Goal: Task Accomplishment & Management: Use online tool/utility

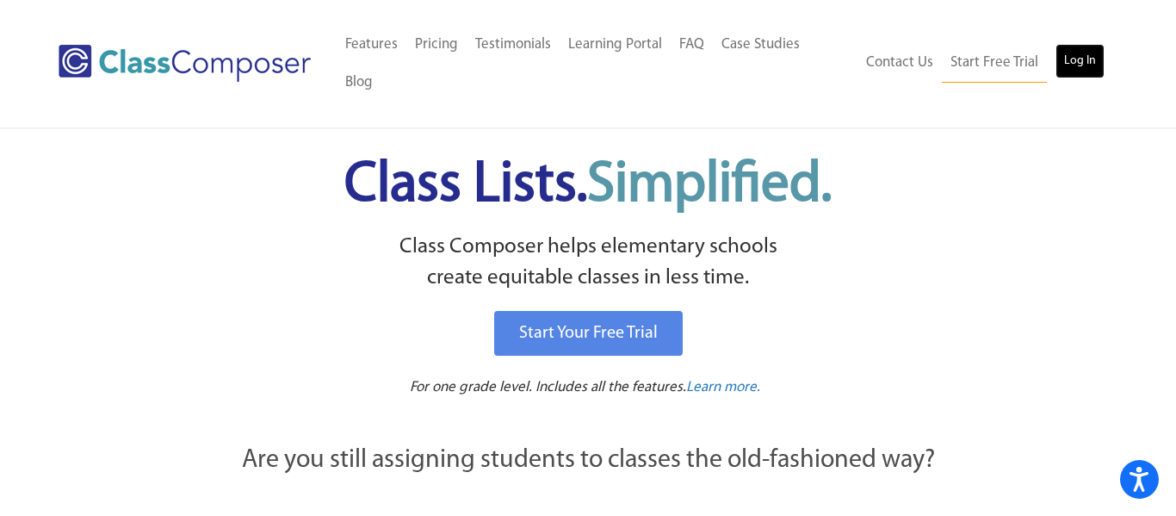
click at [1088, 48] on link "Log In" at bounding box center [1080, 61] width 49 height 34
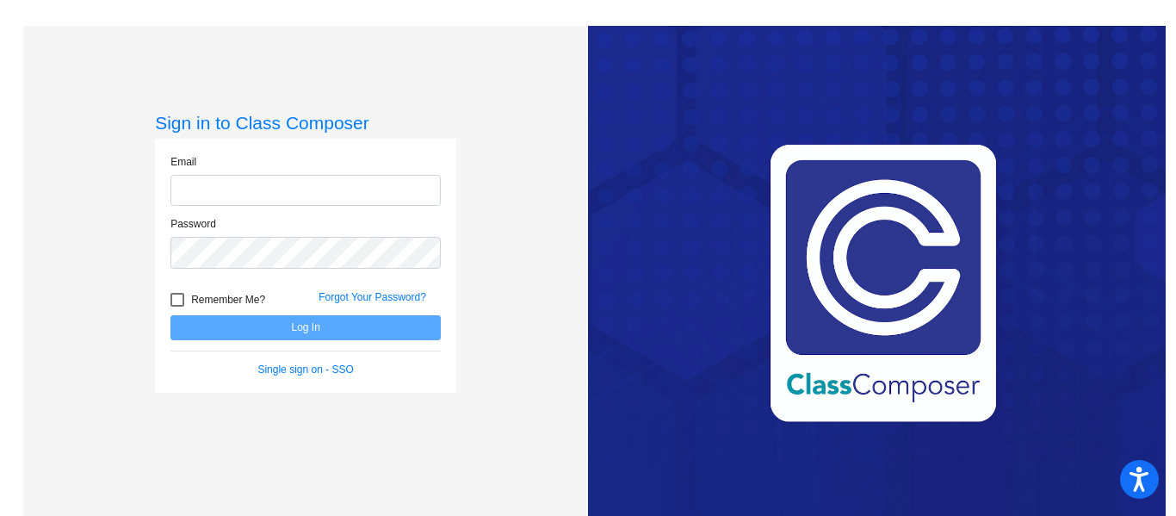
type input "[PERSON_NAME][EMAIL_ADDRESS][DOMAIN_NAME]"
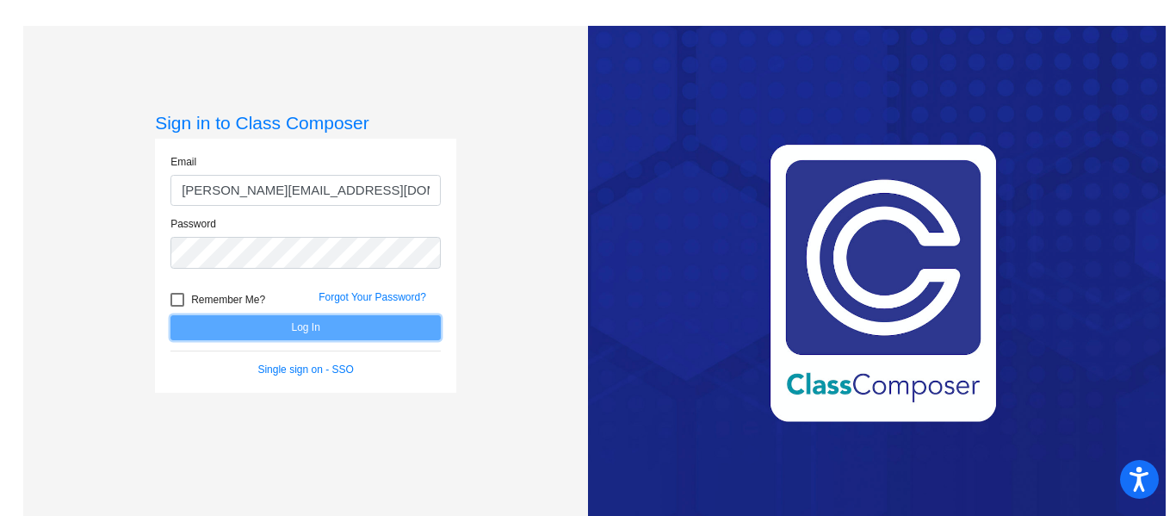
click at [291, 326] on button "Log In" at bounding box center [305, 327] width 270 height 25
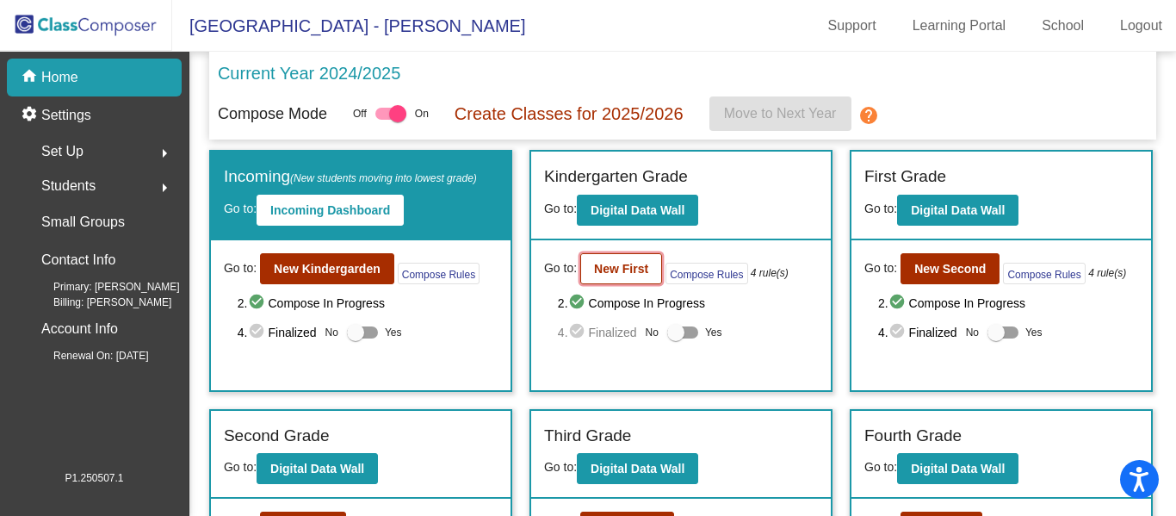
click at [608, 262] on b "New First" at bounding box center [621, 269] width 54 height 14
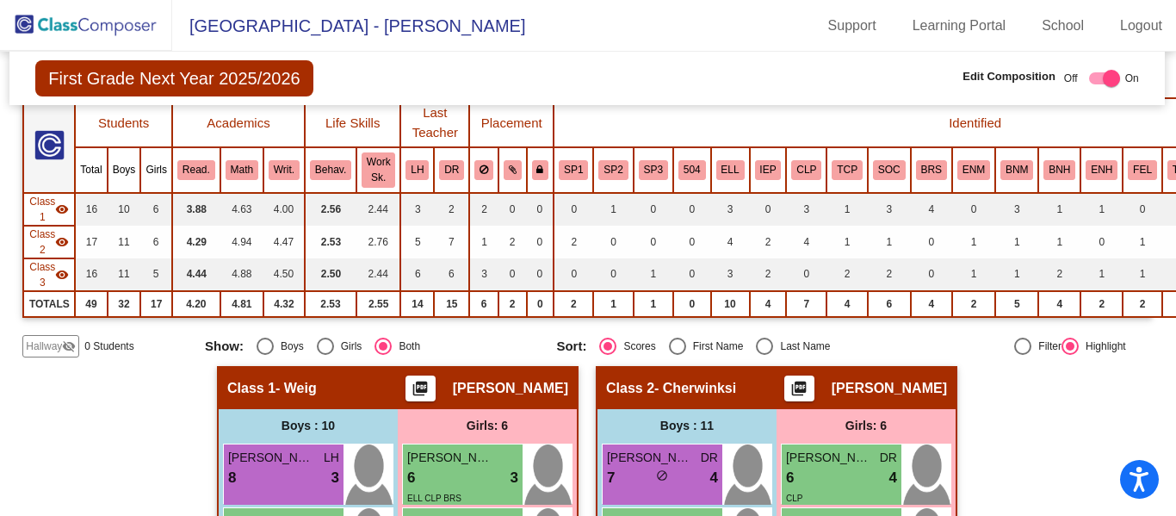
scroll to position [152, 0]
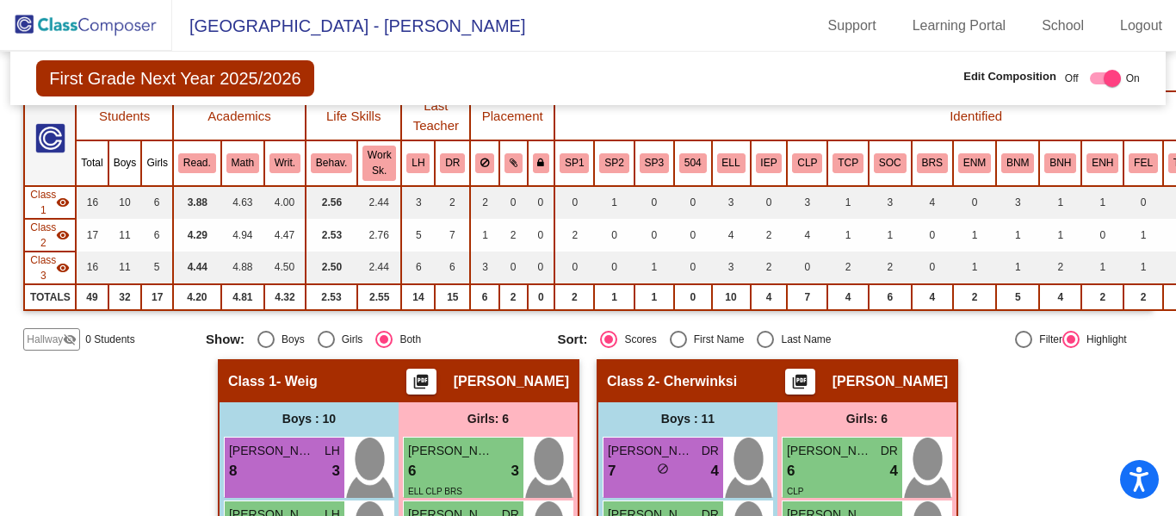
click at [63, 348] on div "Hallway visibility_off" at bounding box center [51, 339] width 57 height 22
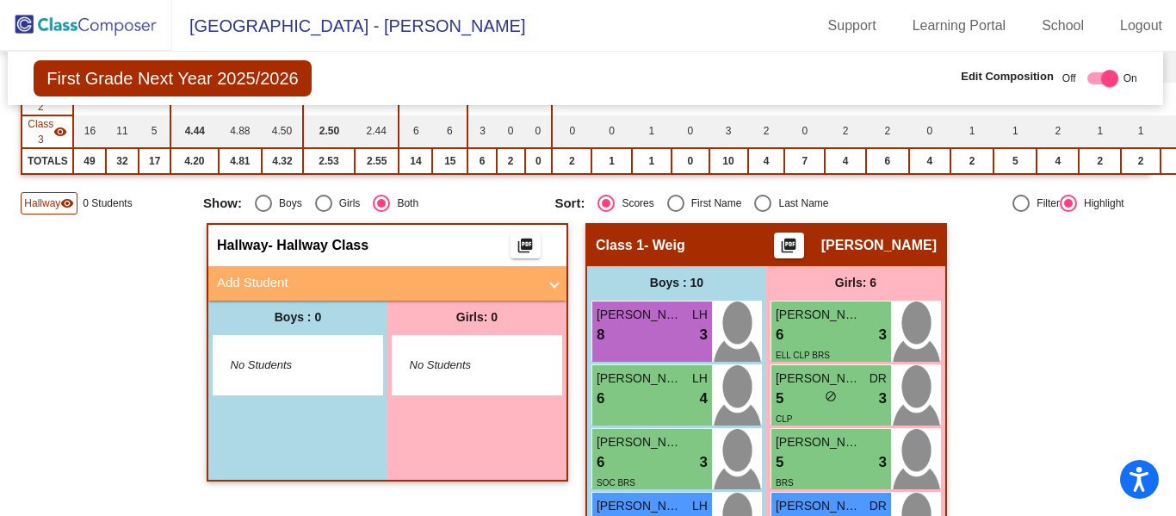
scroll to position [289, 3]
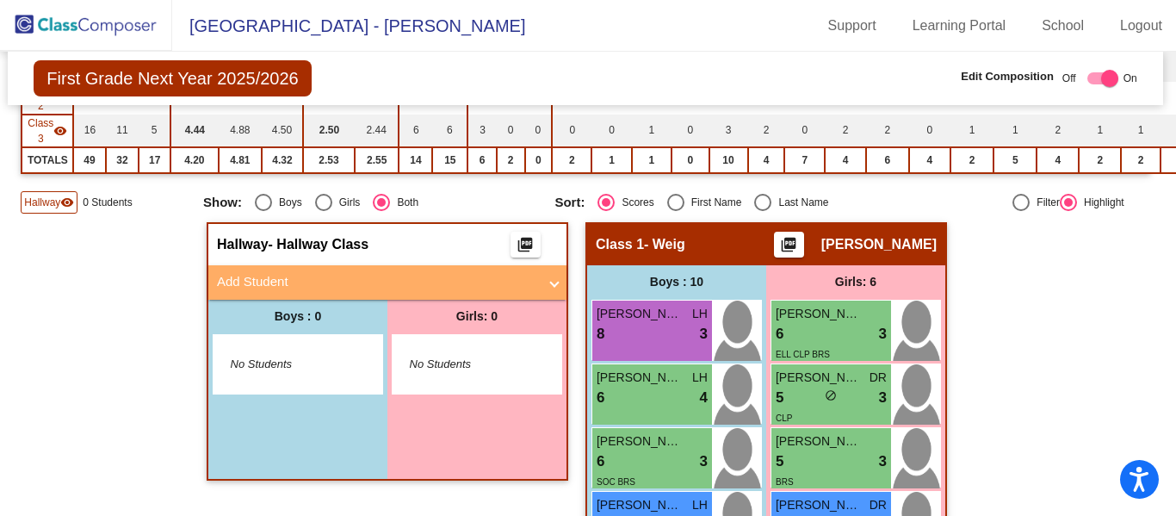
click at [759, 202] on div "Select an option" at bounding box center [762, 202] width 17 height 17
click at [762, 211] on input "Last Name" at bounding box center [762, 211] width 1 height 1
radio input "true"
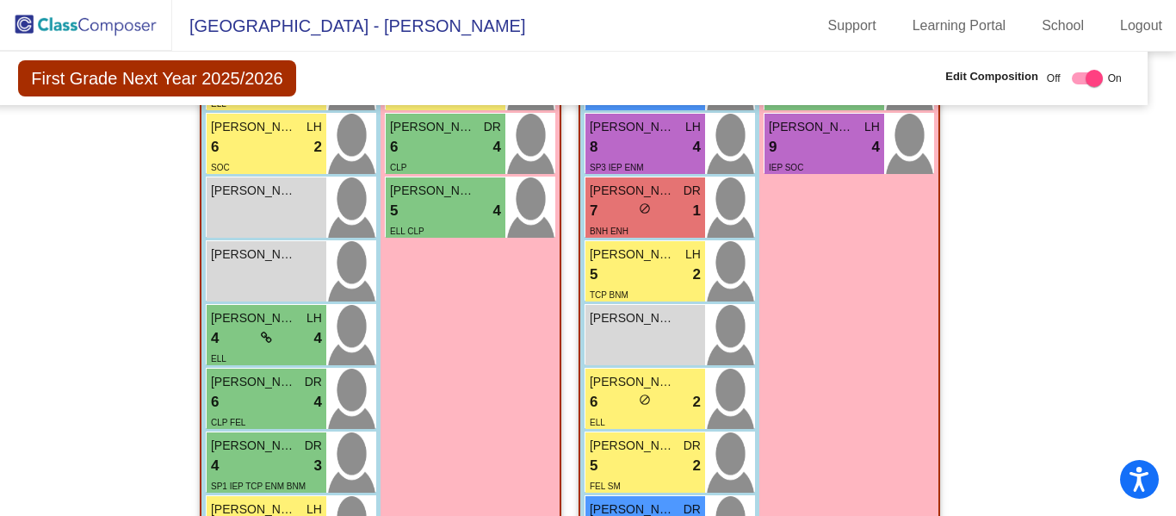
scroll to position [1472, 17]
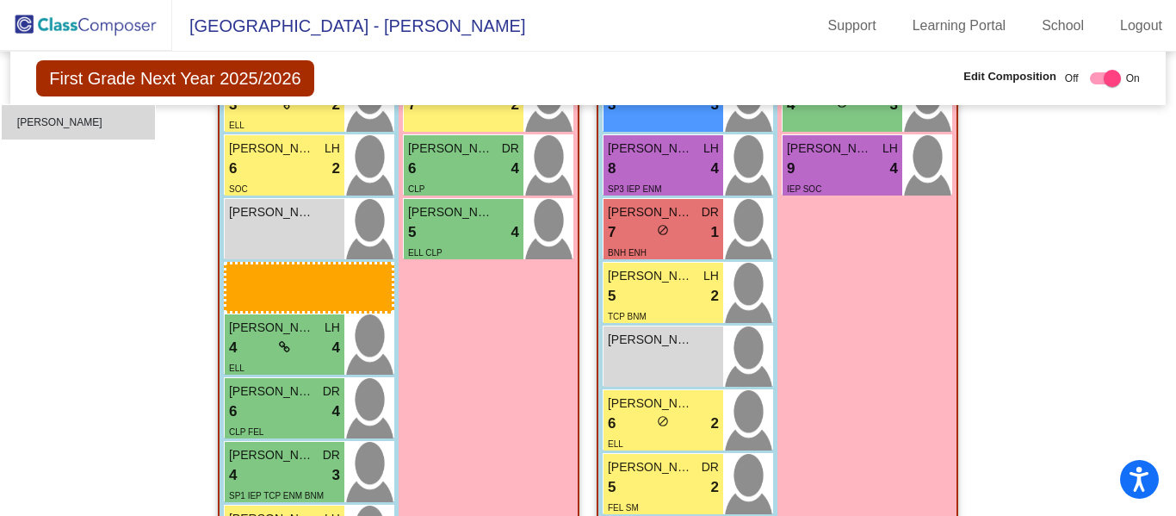
drag, startPoint x: 254, startPoint y: 263, endPoint x: 53, endPoint y: 29, distance: 307.8
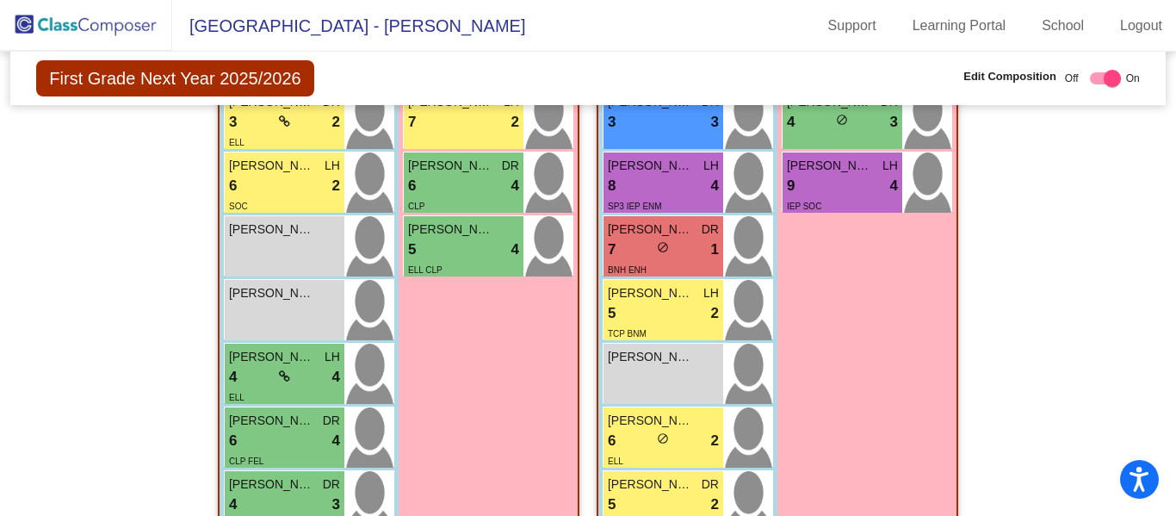
click at [44, 99] on div "First Grade Next Year 2025/2026 Edit Composition Off On Incoming Digital Data W…" at bounding box center [587, 78] width 1155 height 53
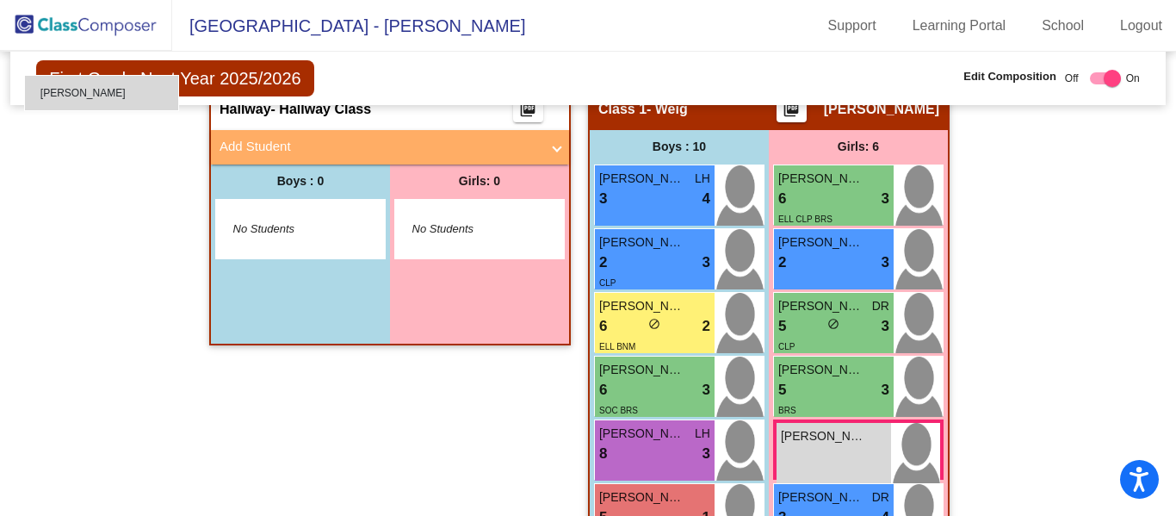
scroll to position [407, 0]
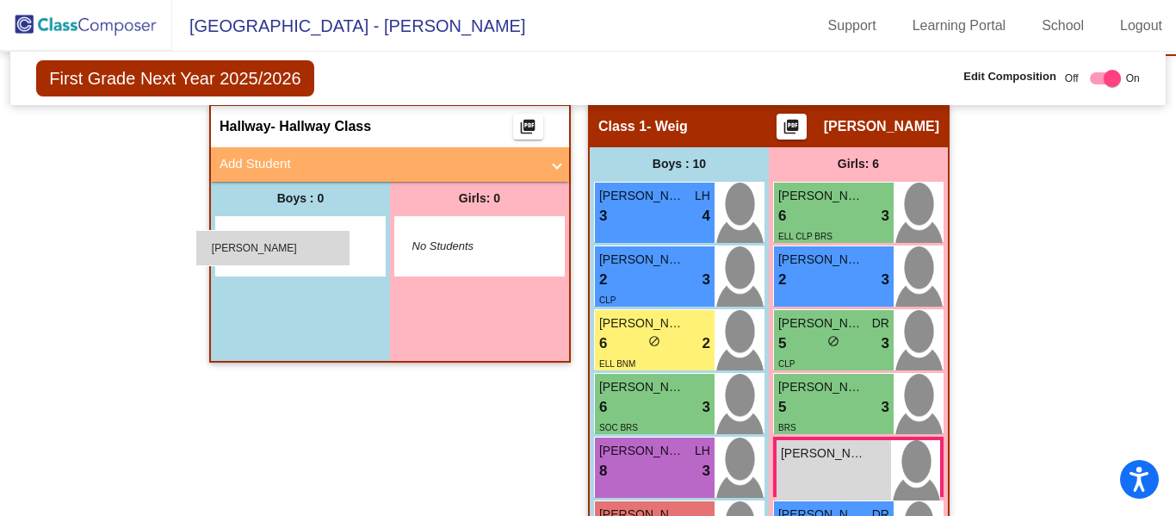
drag, startPoint x: 240, startPoint y: 503, endPoint x: 195, endPoint y: 230, distance: 276.6
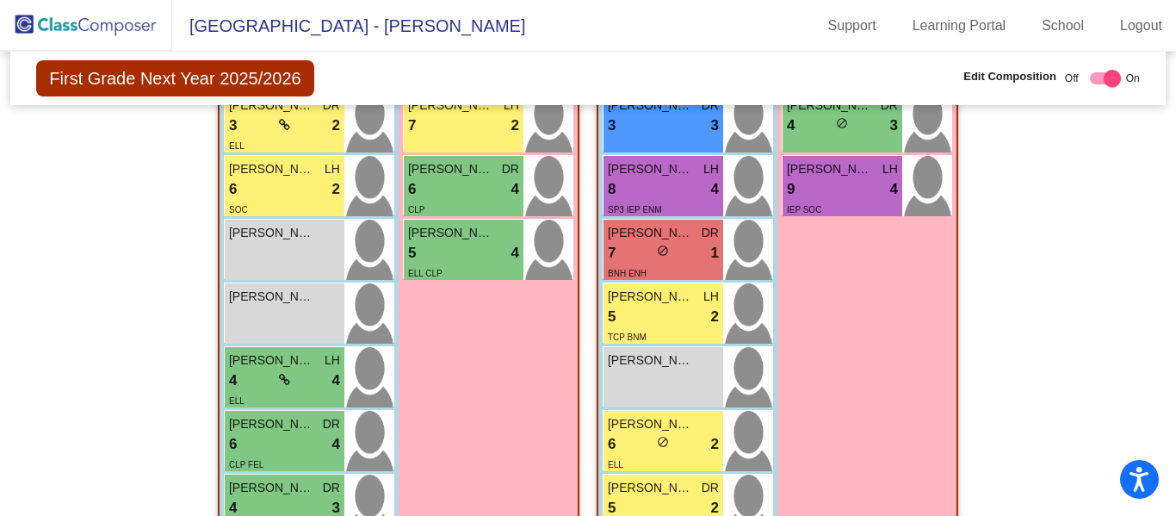
scroll to position [1552, 0]
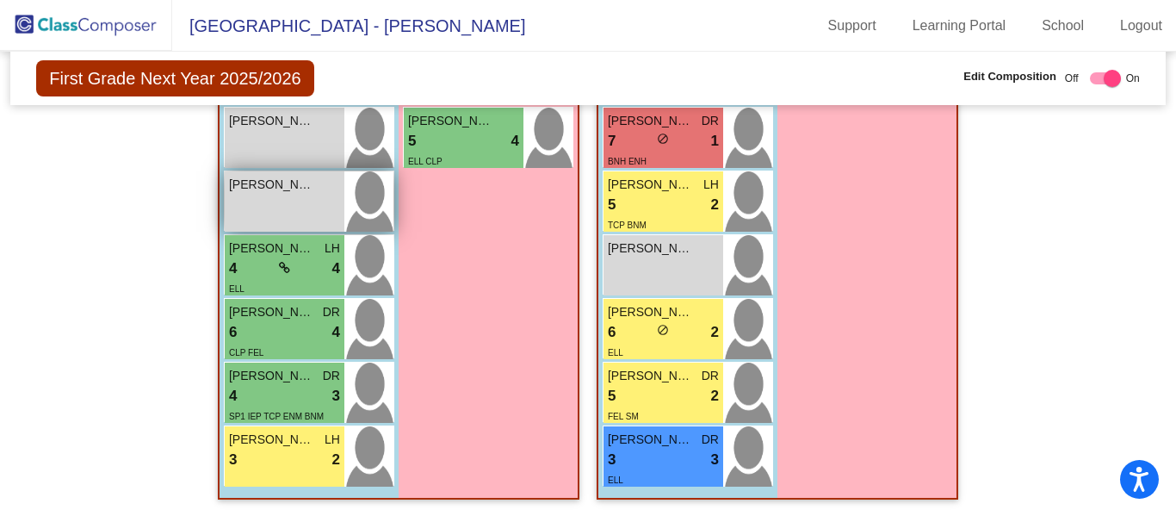
click at [292, 211] on div "[PERSON_NAME] lock do_not_disturb_alt" at bounding box center [285, 201] width 120 height 60
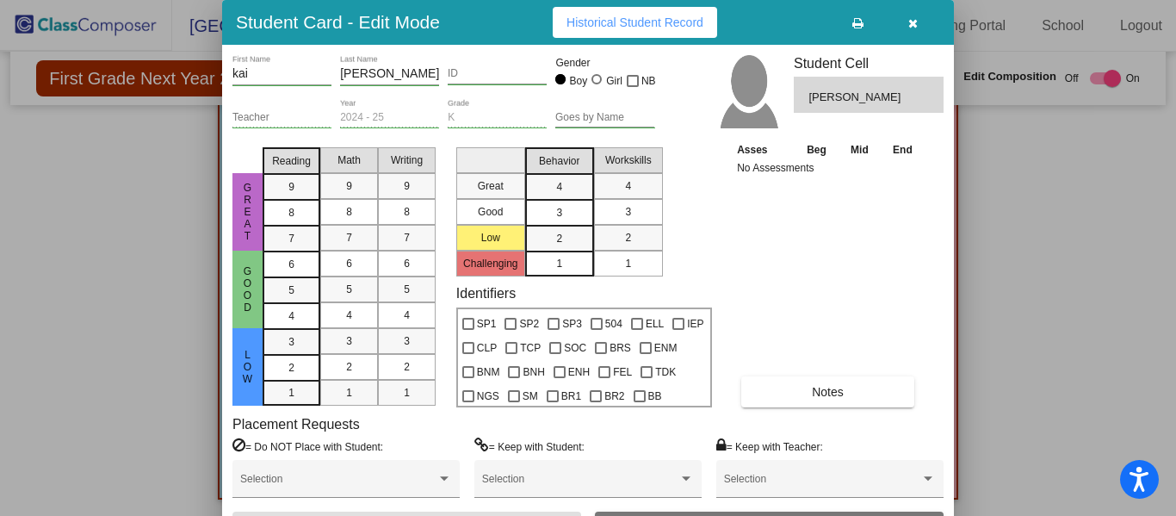
click at [913, 22] on icon "button" at bounding box center [912, 23] width 9 height 12
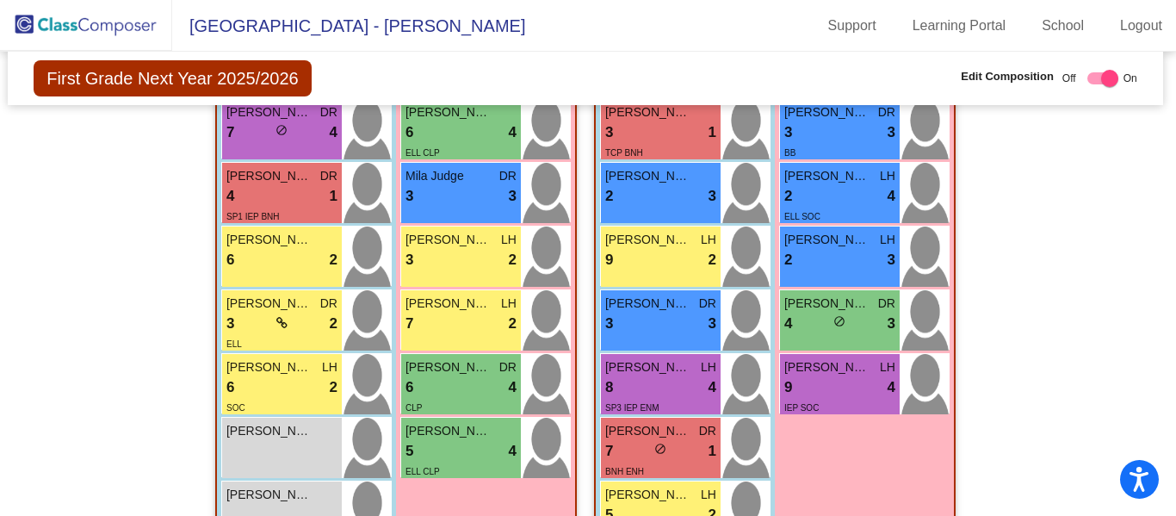
scroll to position [1230, 3]
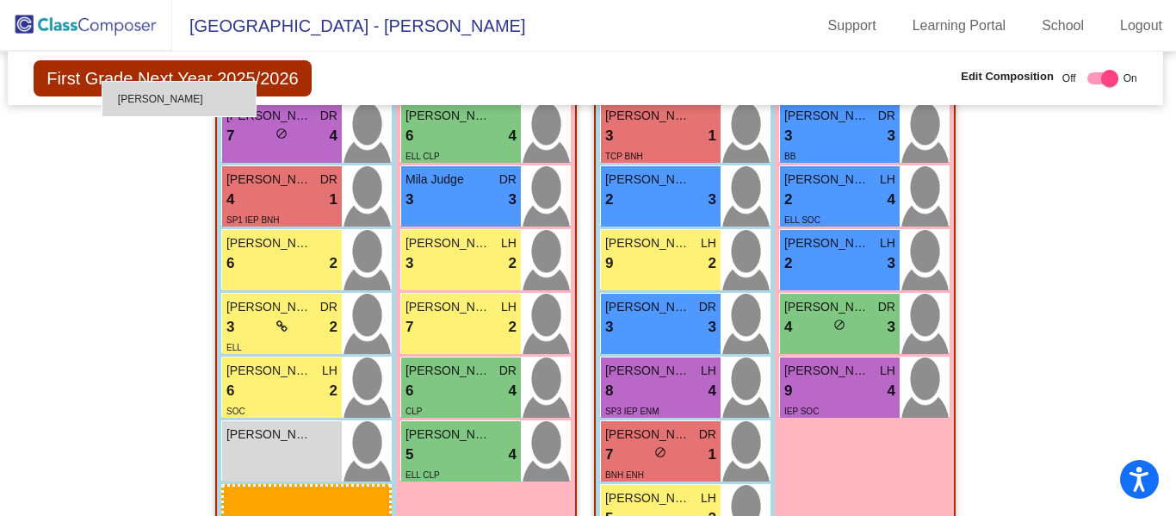
drag, startPoint x: 258, startPoint y: 495, endPoint x: 104, endPoint y: 66, distance: 455.7
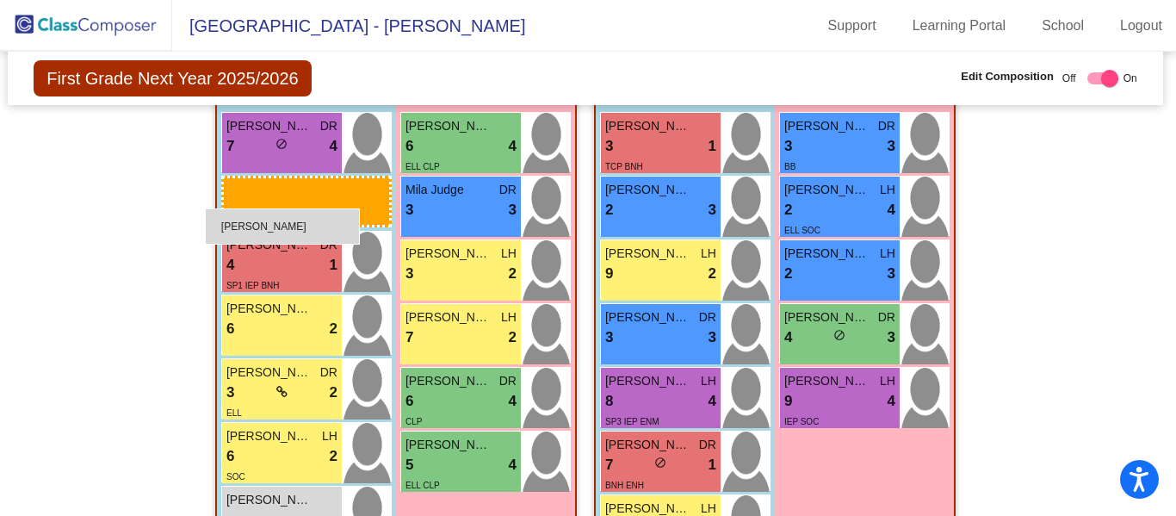
drag, startPoint x: 251, startPoint y: 503, endPoint x: 208, endPoint y: 197, distance: 308.8
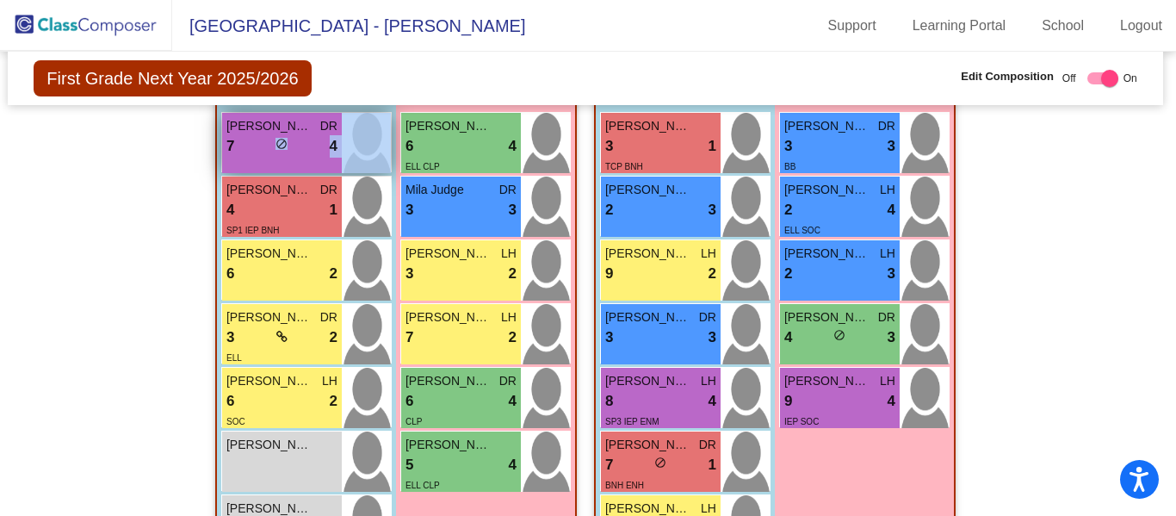
drag, startPoint x: 208, startPoint y: 197, endPoint x: 258, endPoint y: 142, distance: 75.0
click at [258, 142] on div "Hallway - Hallway Class picture_as_pdf Add Student First Name Last Name Student…" at bounding box center [585, 66] width 1129 height 1548
click at [258, 142] on div "7 lock do_not_disturb_alt 4" at bounding box center [281, 146] width 111 height 22
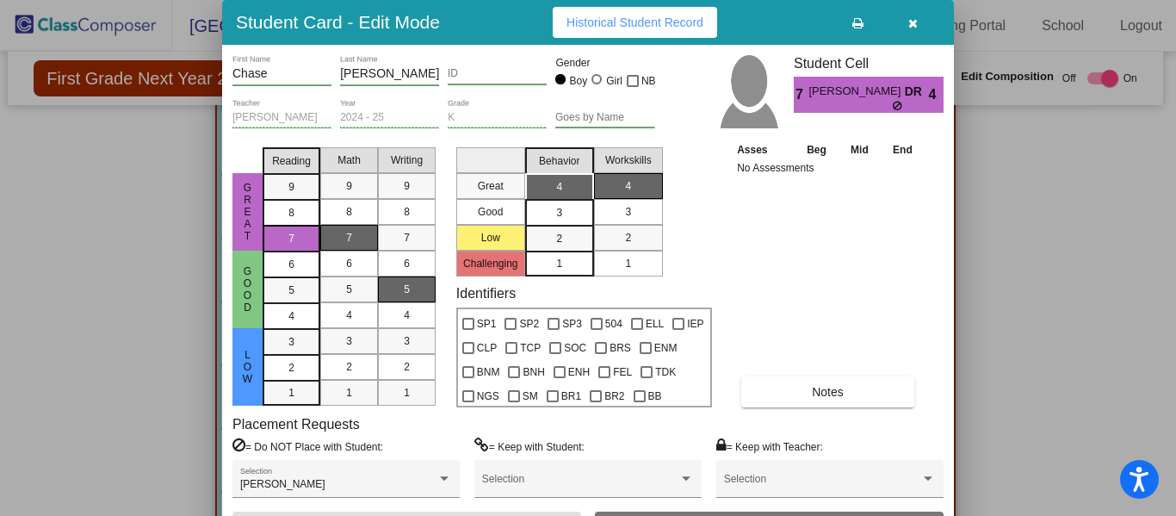
click at [908, 29] on button "button" at bounding box center [912, 22] width 55 height 31
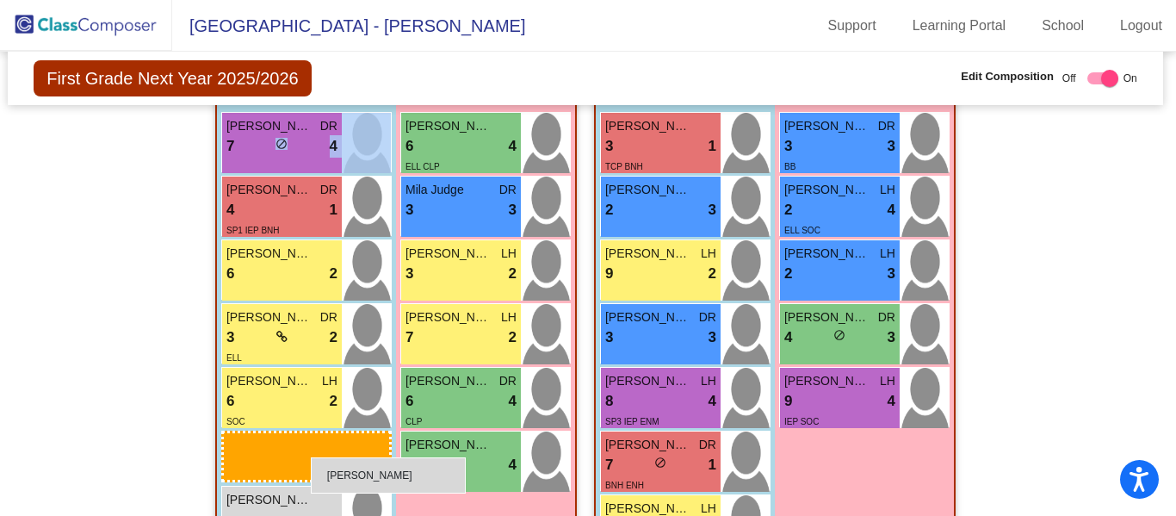
scroll to position [1238, 3]
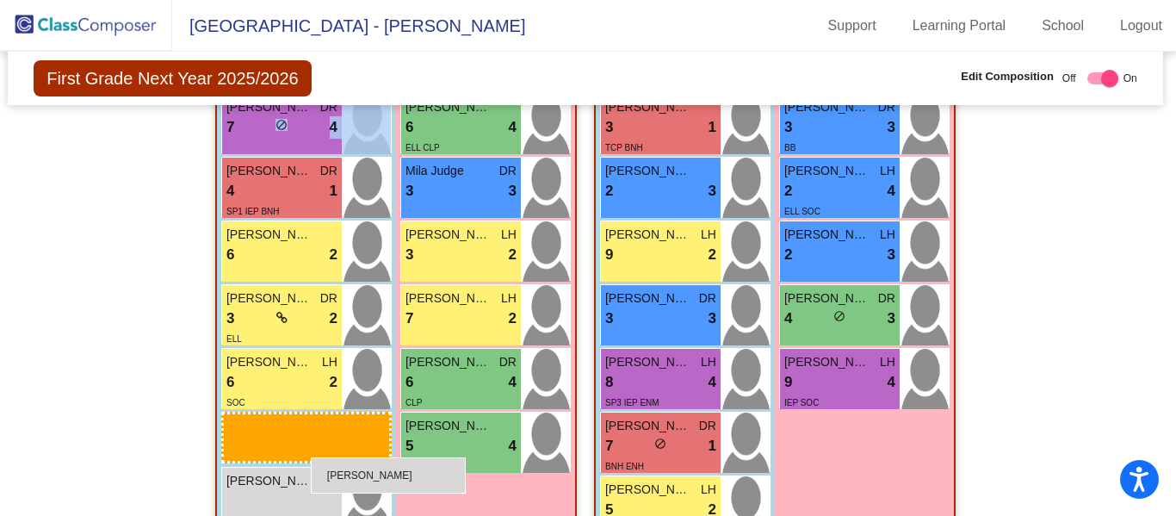
drag, startPoint x: 314, startPoint y: 503, endPoint x: 338, endPoint y: 325, distance: 178.9
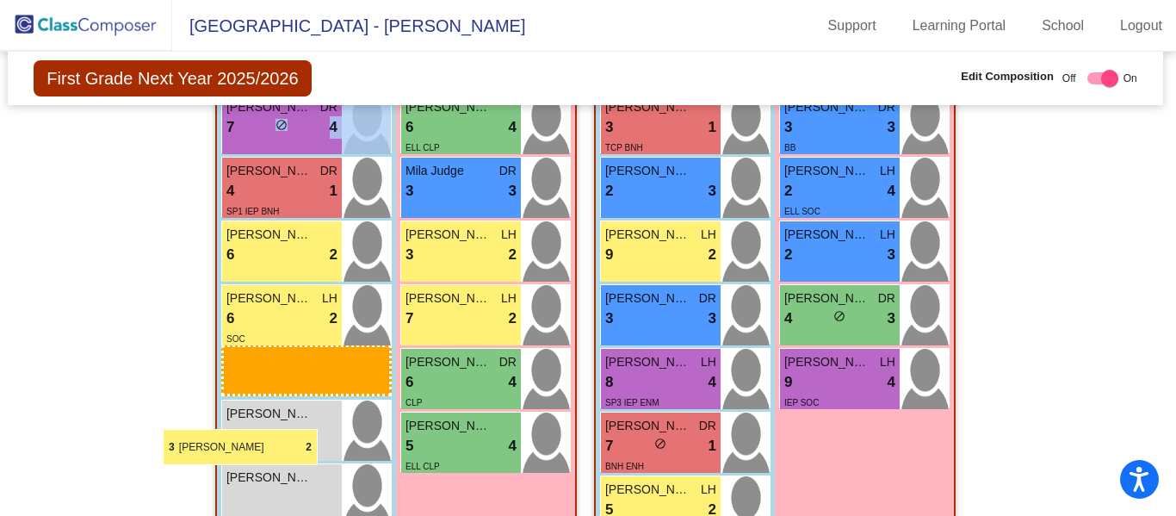
drag, startPoint x: 338, startPoint y: 325, endPoint x: 181, endPoint y: 412, distance: 178.8
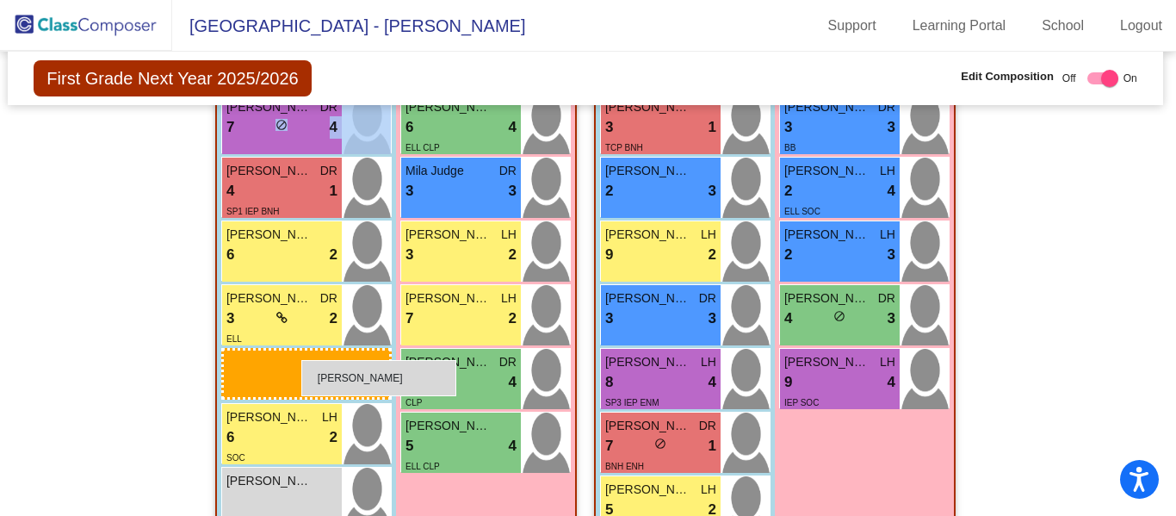
drag, startPoint x: 273, startPoint y: 498, endPoint x: 332, endPoint y: 232, distance: 271.6
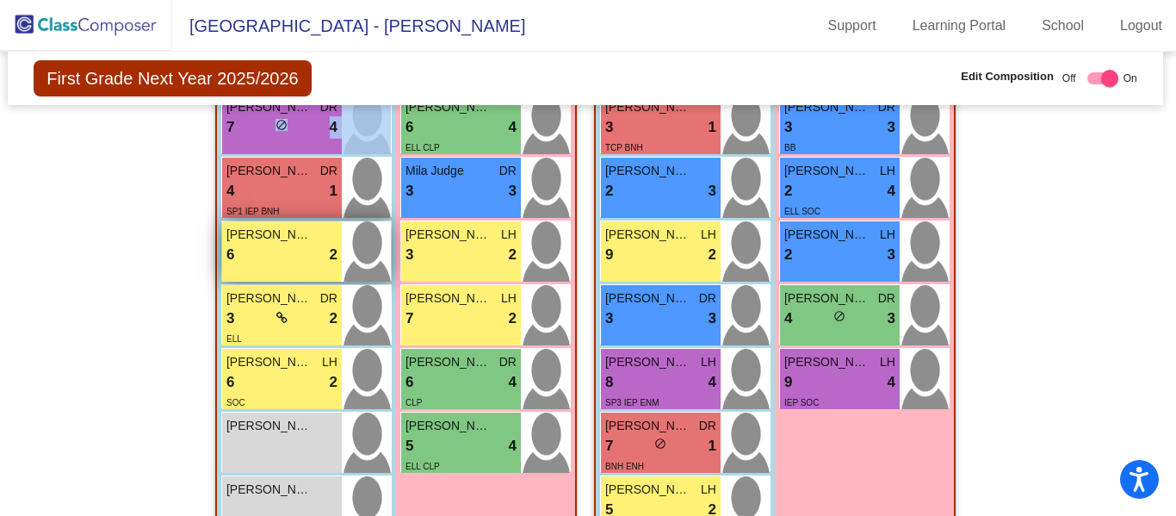
click at [332, 232] on div "[PERSON_NAME]" at bounding box center [281, 235] width 111 height 18
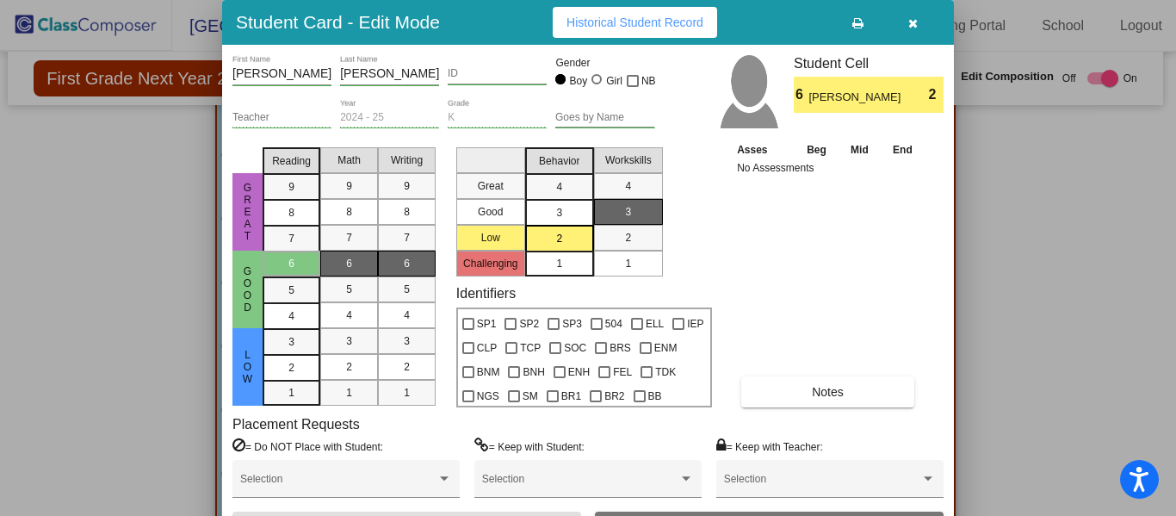
click at [911, 28] on icon "button" at bounding box center [912, 23] width 9 height 12
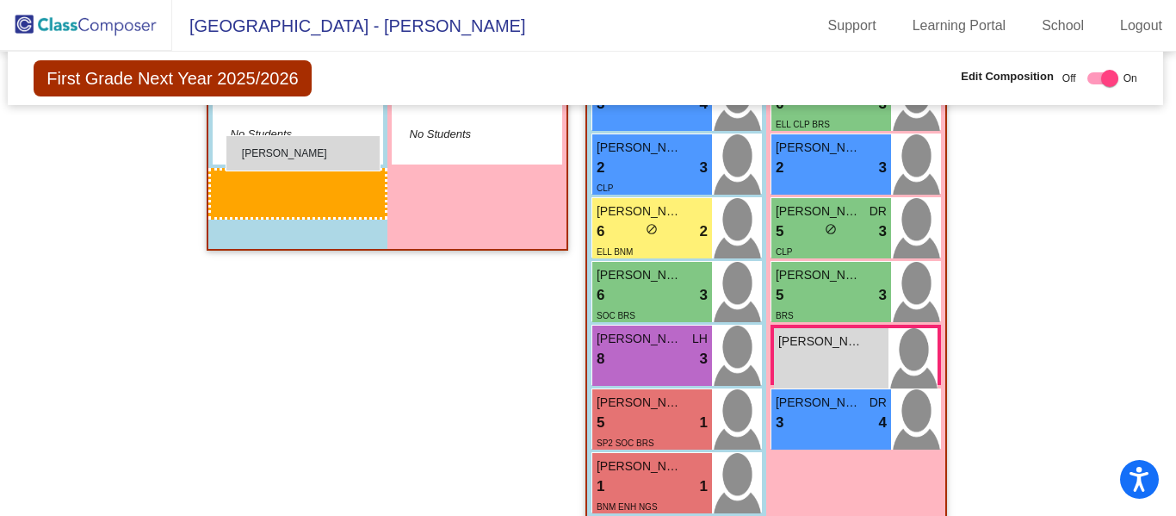
scroll to position [504, 3]
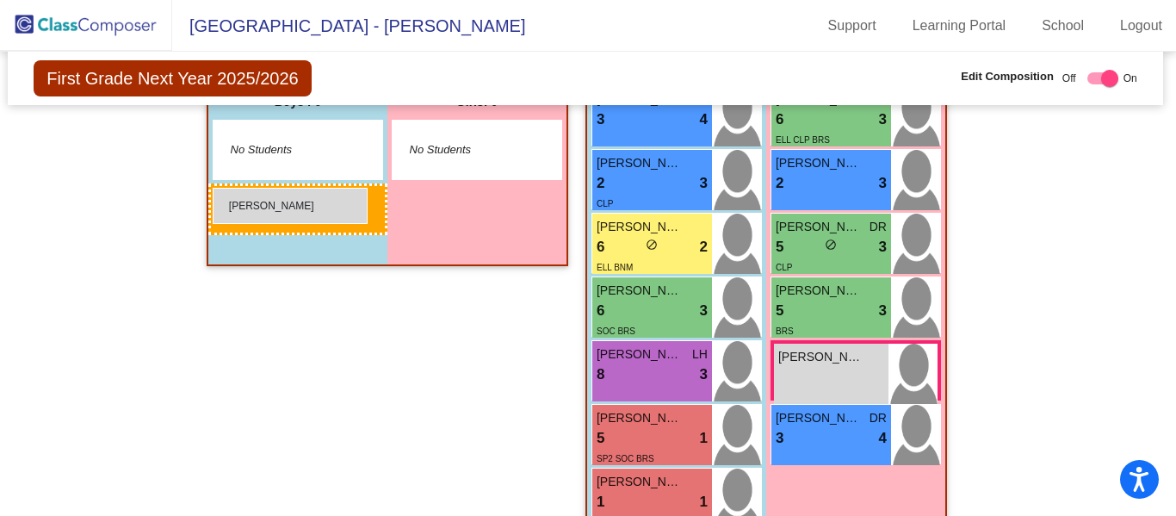
drag, startPoint x: 230, startPoint y: 497, endPoint x: 213, endPoint y: 189, distance: 308.8
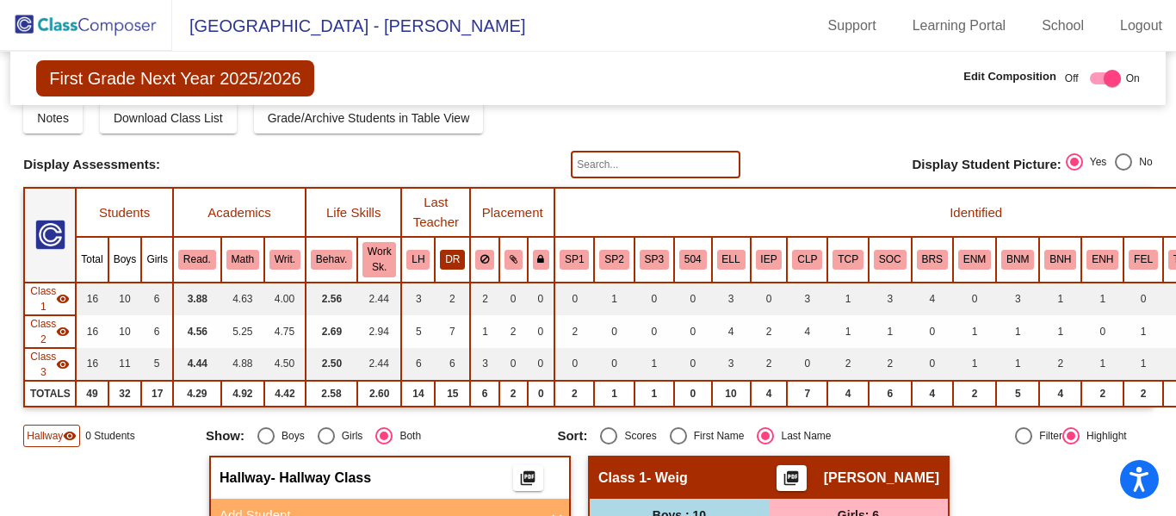
scroll to position [0, 0]
